Goal: Transaction & Acquisition: Purchase product/service

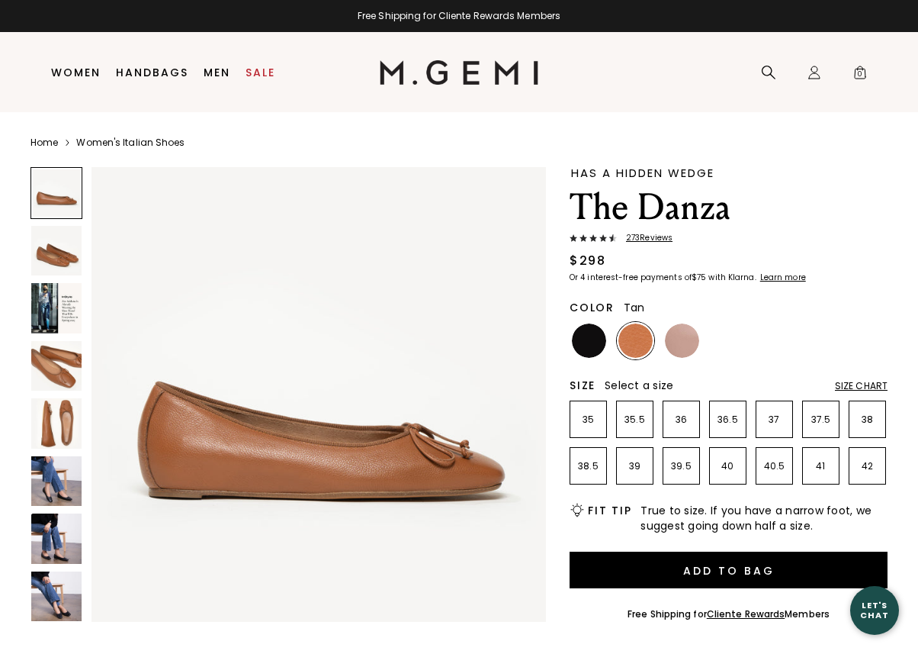
click at [47, 250] on img at bounding box center [56, 251] width 50 height 50
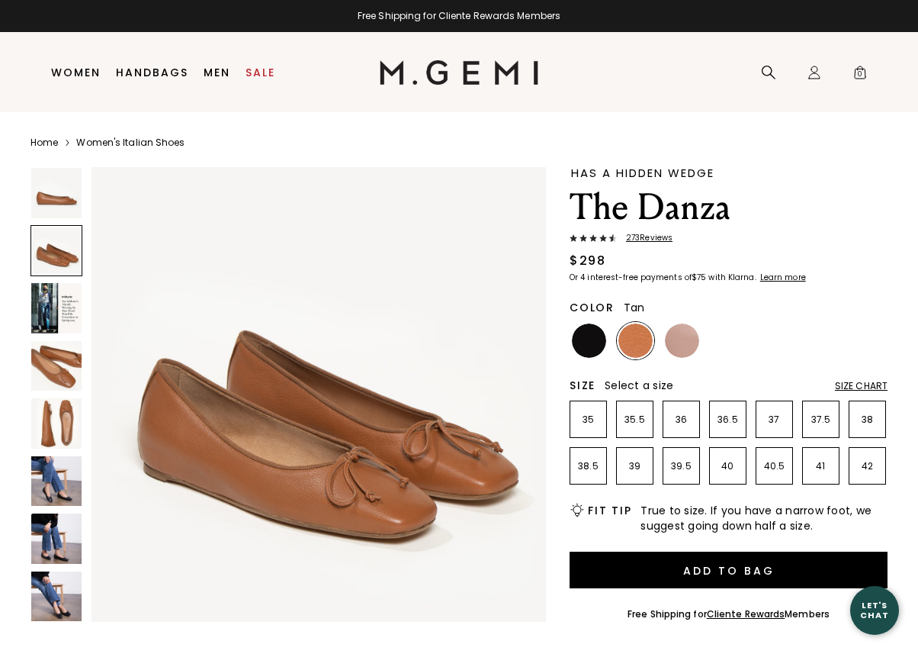
click at [56, 304] on img at bounding box center [56, 308] width 50 height 50
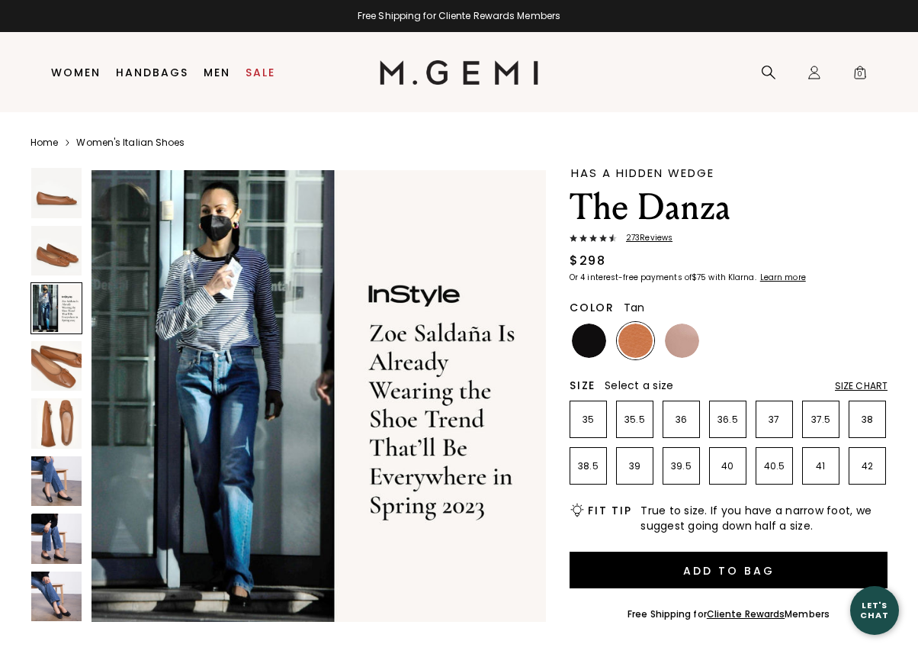
scroll to position [940, 0]
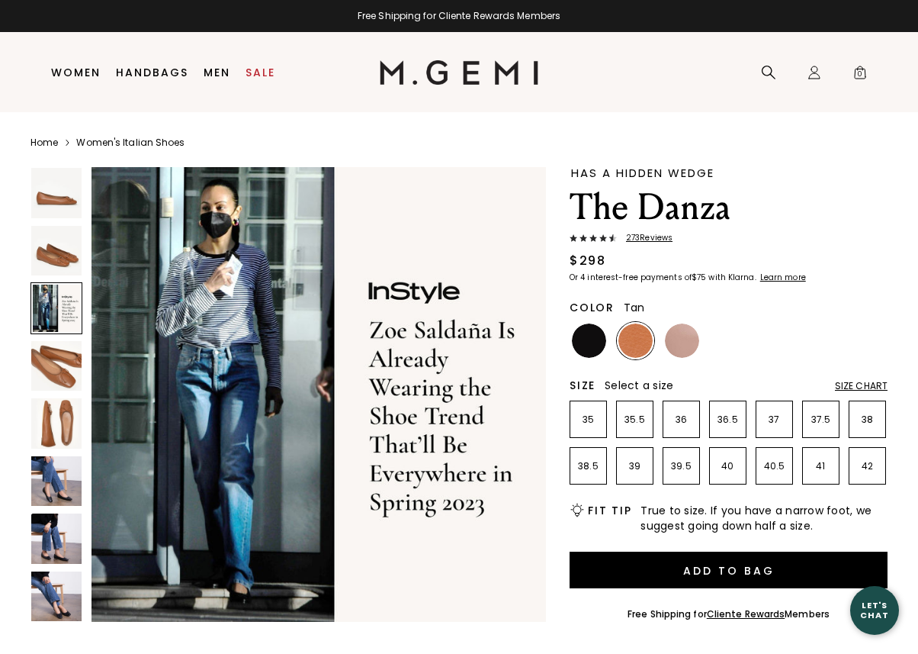
click at [76, 356] on img at bounding box center [56, 366] width 50 height 50
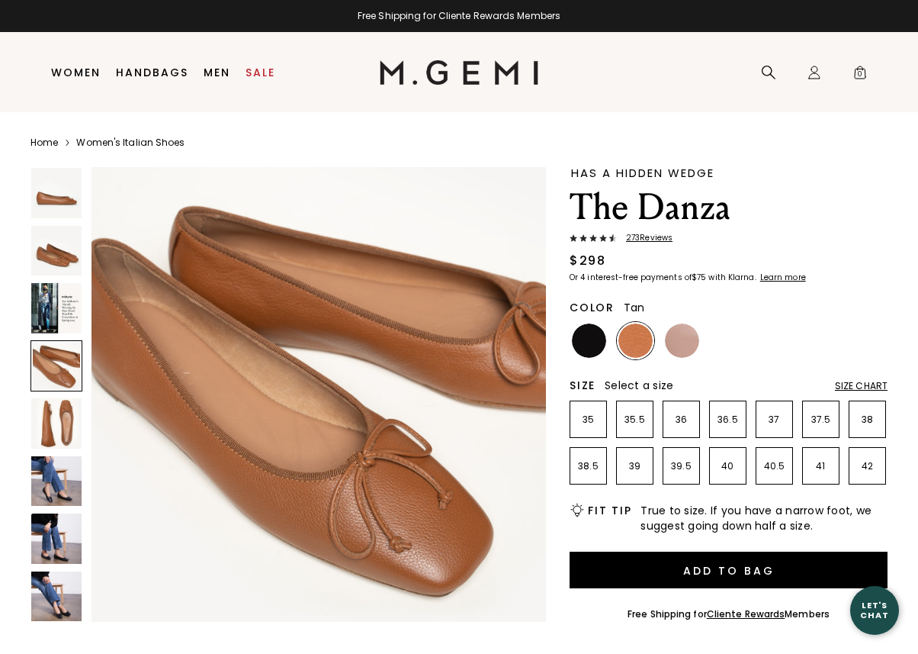
click at [50, 428] on img at bounding box center [56, 423] width 50 height 50
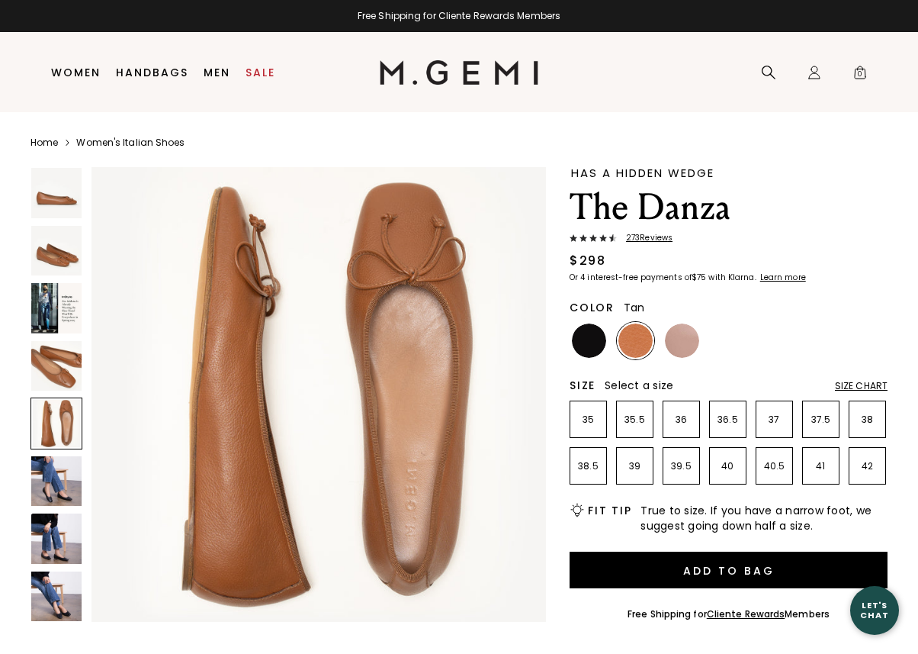
click at [49, 493] on img at bounding box center [56, 481] width 50 height 50
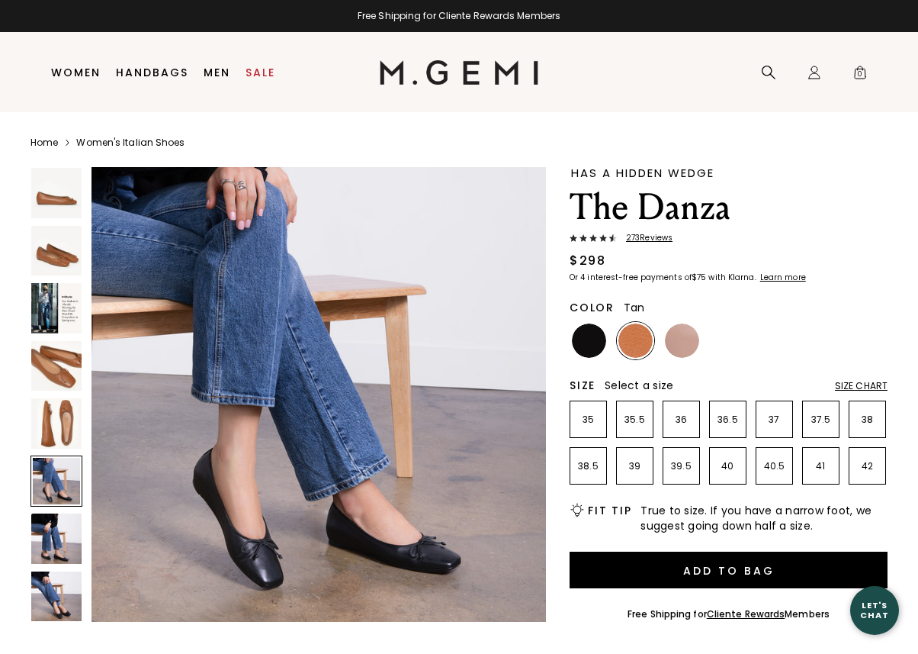
click at [53, 532] on img at bounding box center [56, 538] width 50 height 50
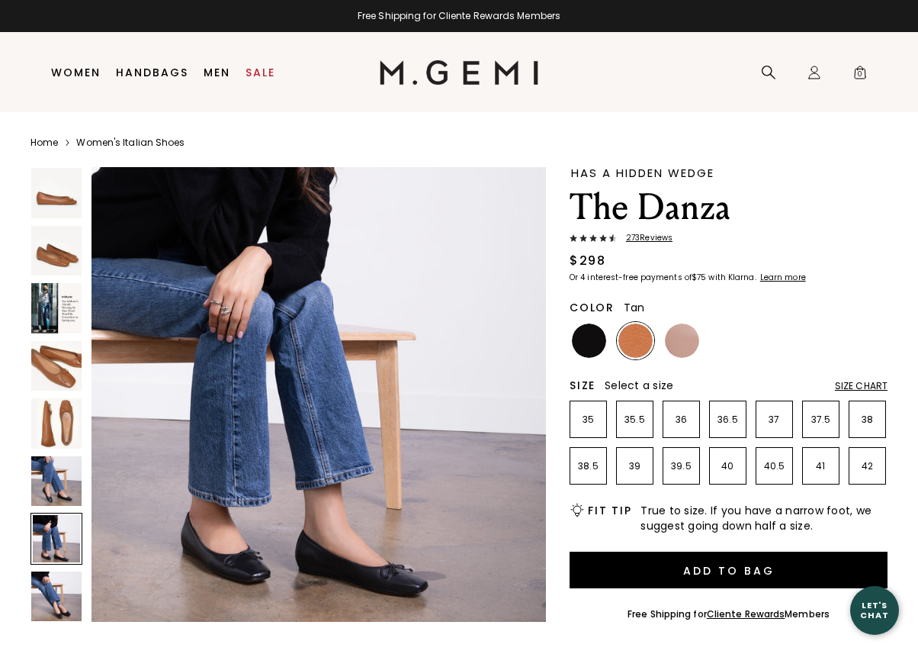
click at [57, 586] on img at bounding box center [56, 596] width 50 height 50
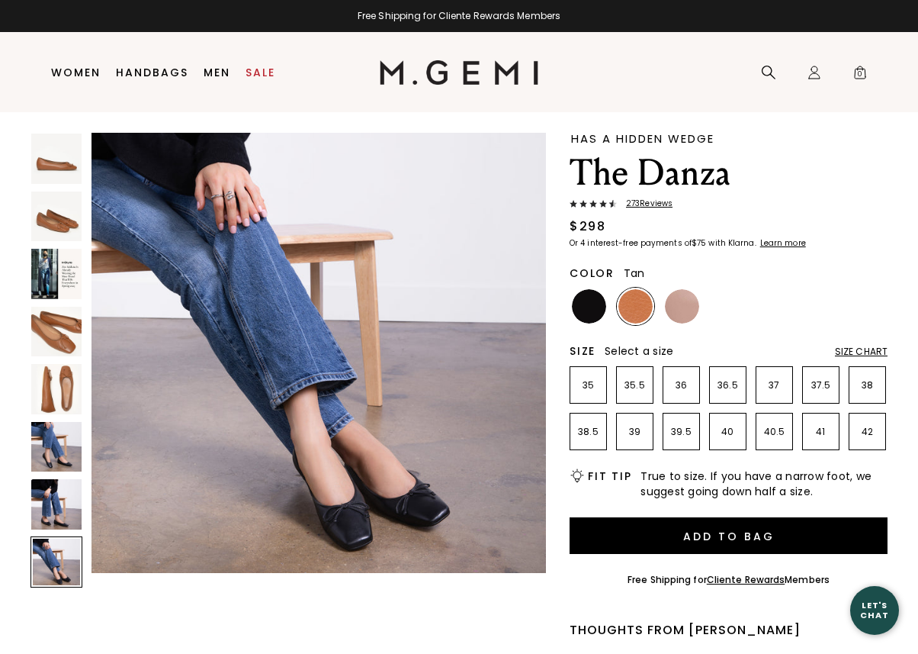
scroll to position [38, 0]
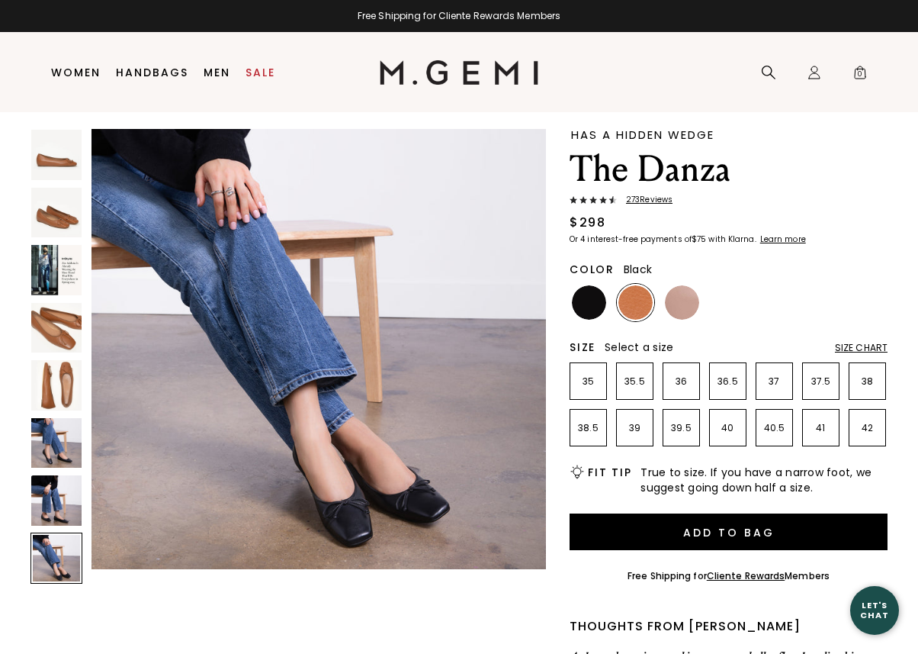
click at [579, 292] on img at bounding box center [589, 302] width 34 height 34
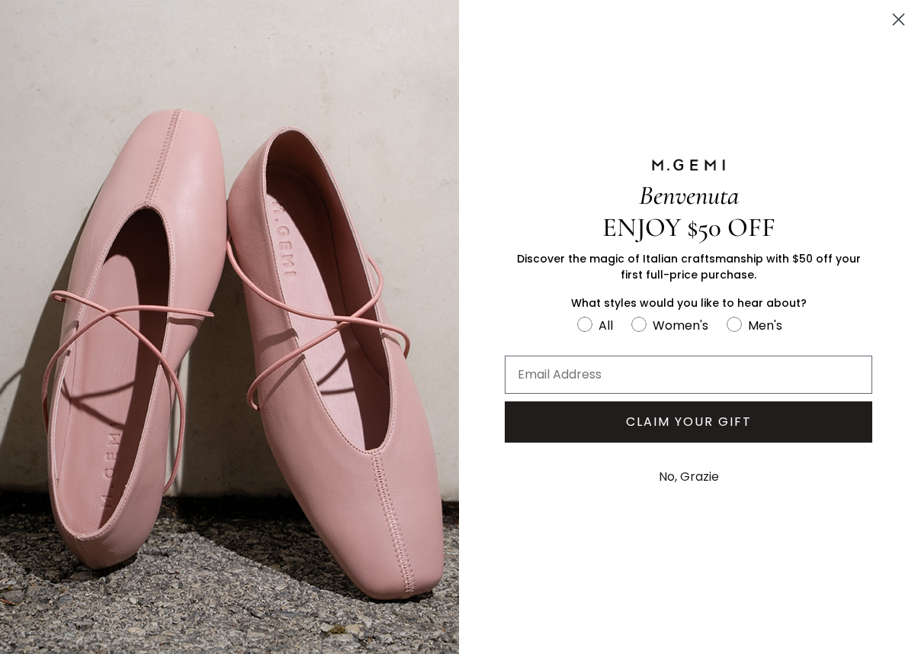
click at [689, 474] on button "No, Grazie" at bounding box center [688, 477] width 75 height 38
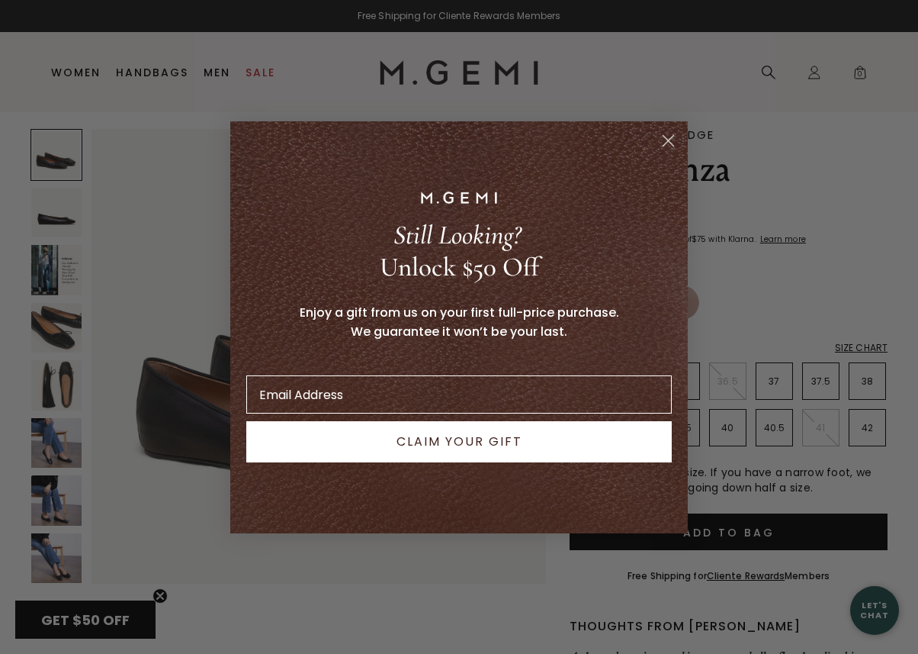
click at [668, 136] on circle "Close dialog" at bounding box center [668, 139] width 25 height 25
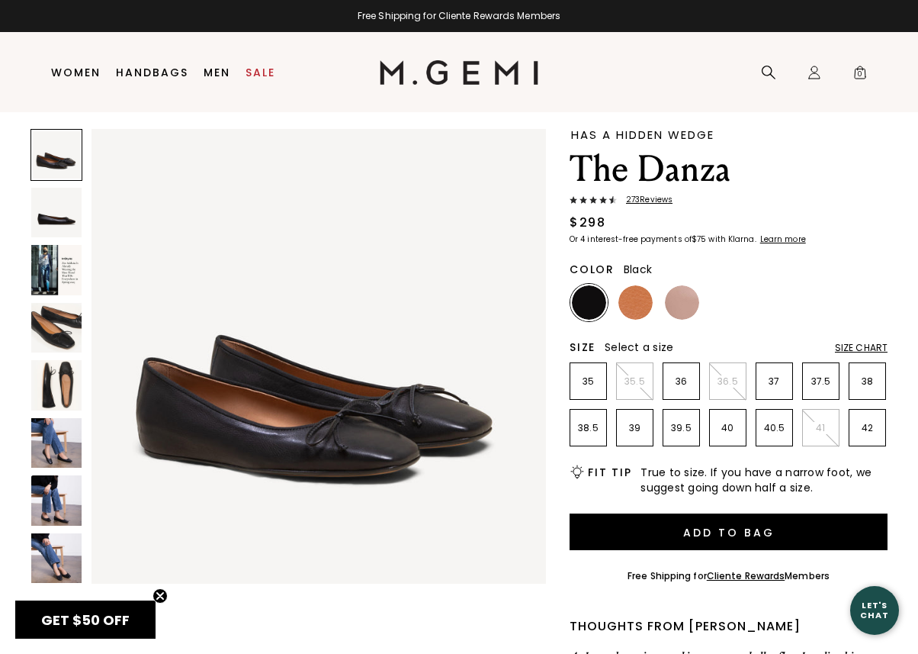
click at [68, 327] on img at bounding box center [56, 328] width 50 height 50
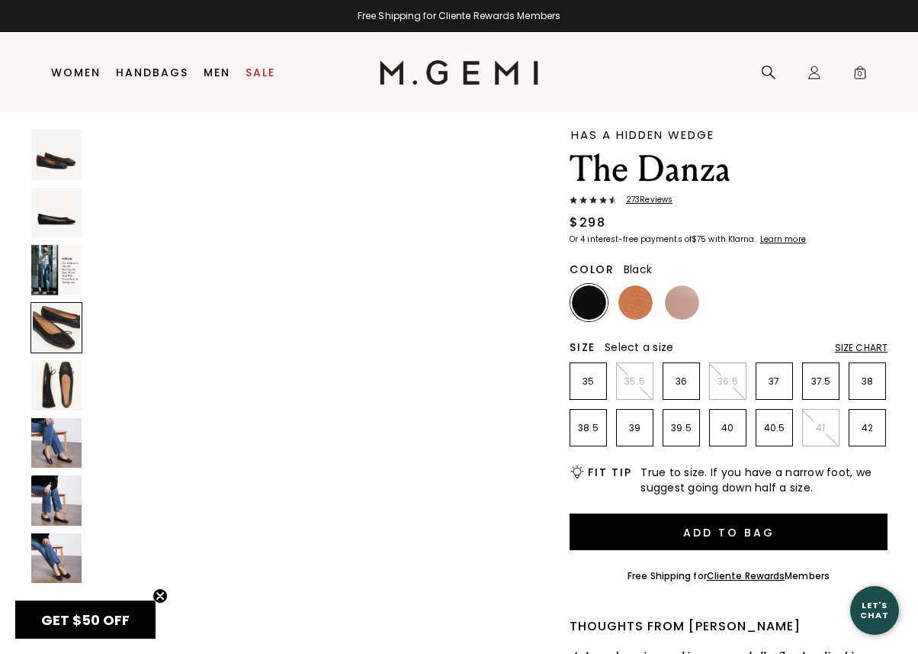
scroll to position [1410, 0]
